Goal: Obtain resource: Obtain resource

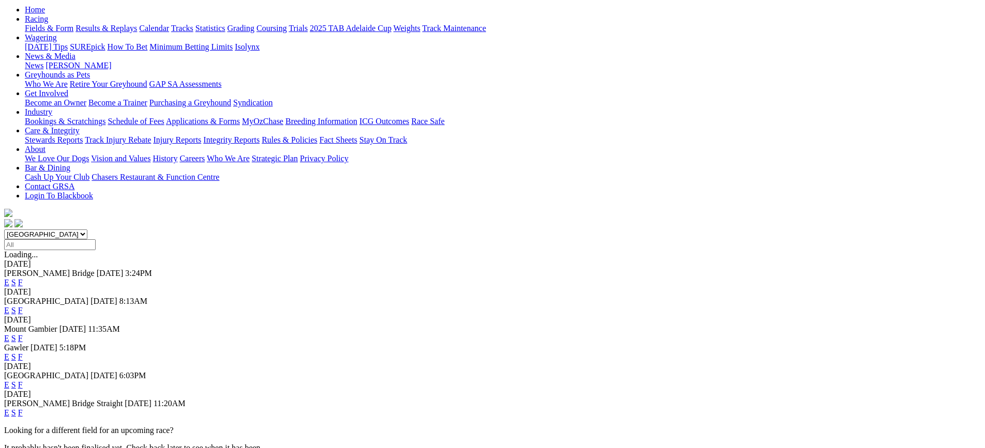
scroll to position [52, 0]
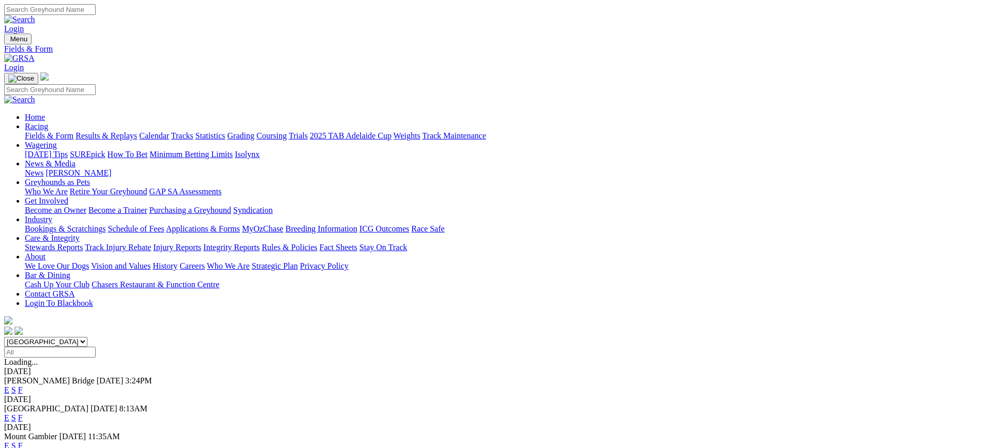
scroll to position [232, 0]
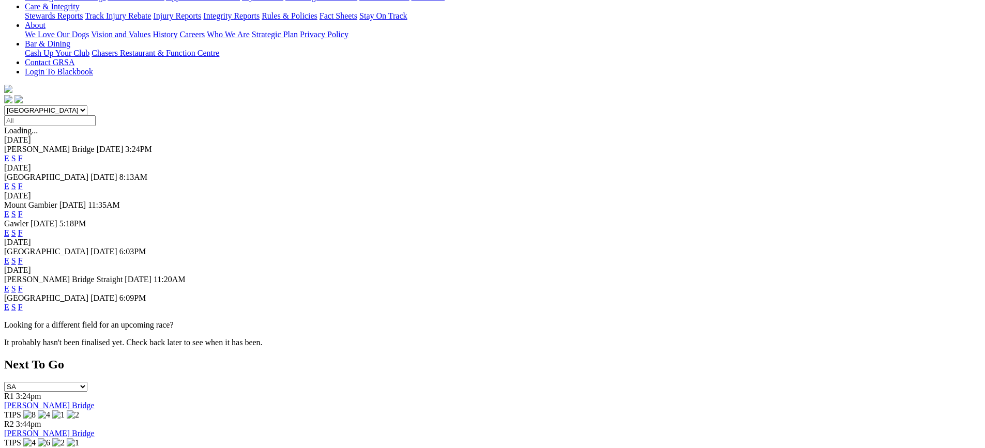
click at [23, 303] on link "F" at bounding box center [20, 307] width 5 height 9
